Goal: Task Accomplishment & Management: Use online tool/utility

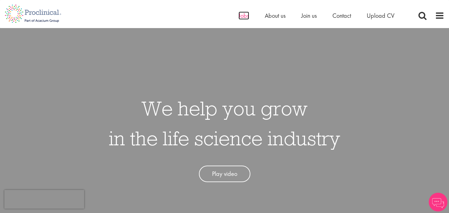
click at [243, 17] on span "Jobs" at bounding box center [244, 16] width 11 height 8
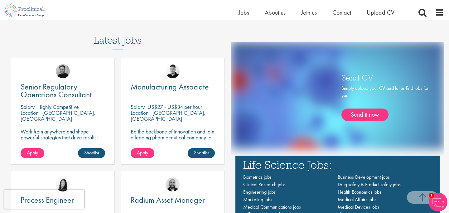
scroll to position [338, 0]
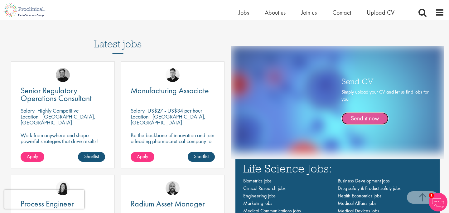
click at [372, 118] on link "Send it now" at bounding box center [365, 118] width 47 height 12
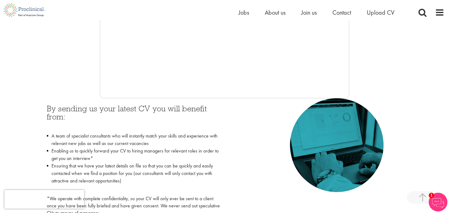
scroll to position [209, 0]
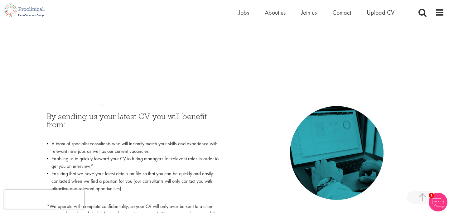
click at [414, 48] on div at bounding box center [225, 12] width 440 height 187
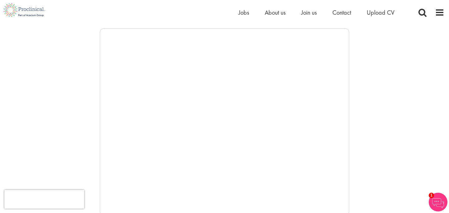
scroll to position [66, 0]
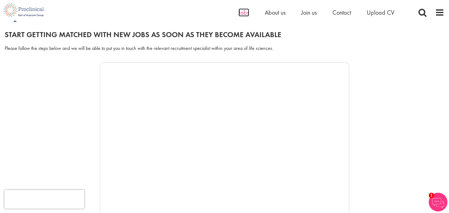
click at [239, 12] on span "Jobs" at bounding box center [244, 12] width 11 height 8
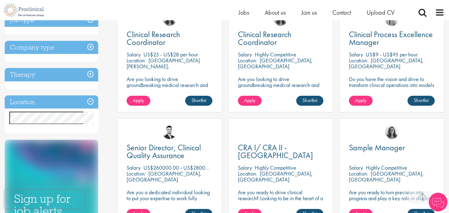
scroll to position [137, 0]
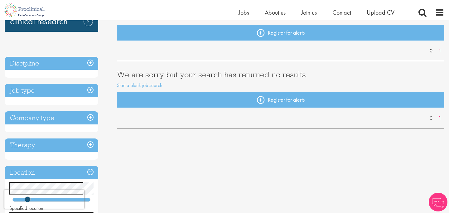
scroll to position [65, 0]
